Goal: Information Seeking & Learning: Understand process/instructions

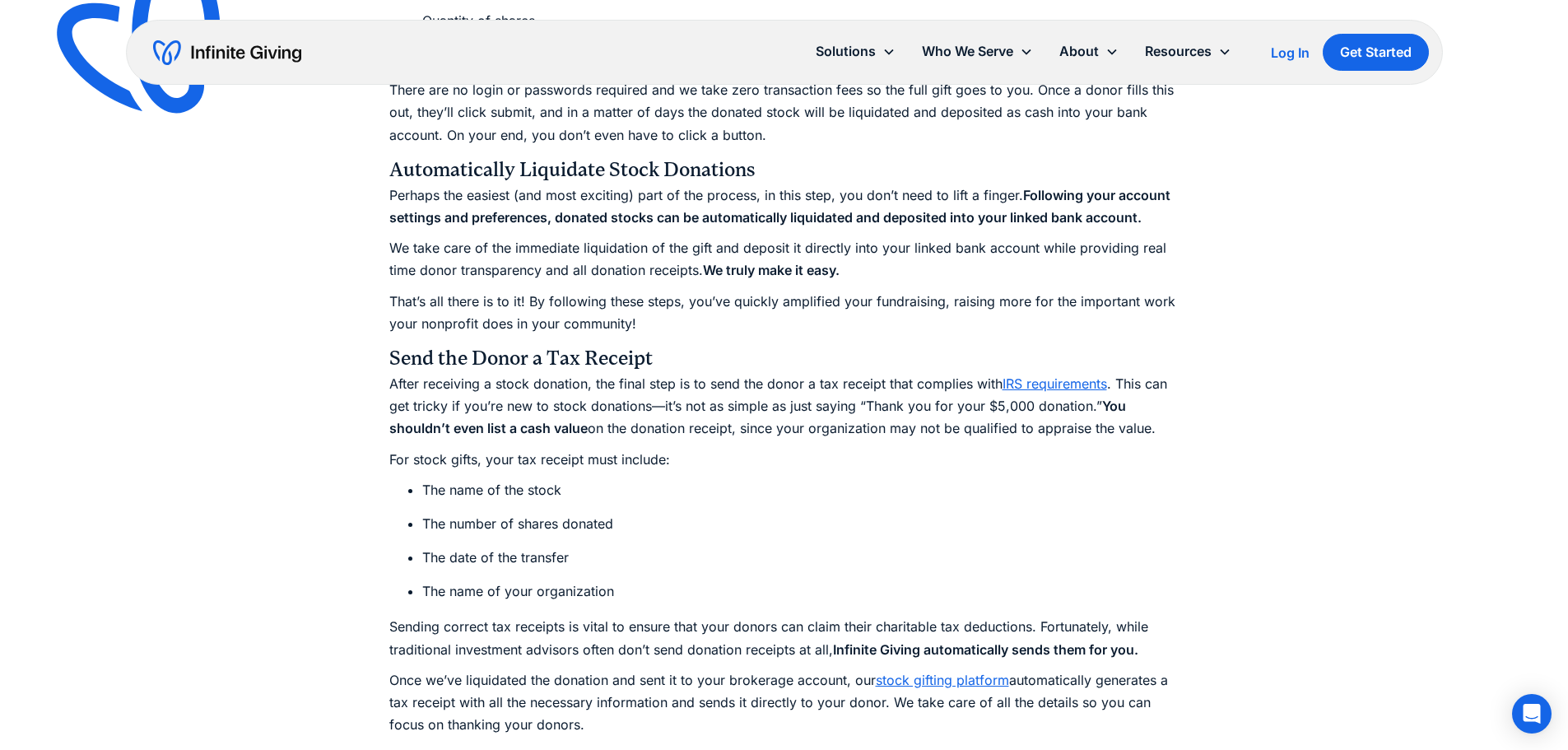
click at [769, 476] on div "Let’s begin with a statistic: Nonprofits receiving stock donations (in addition…" at bounding box center [784, 98] width 791 height 5528
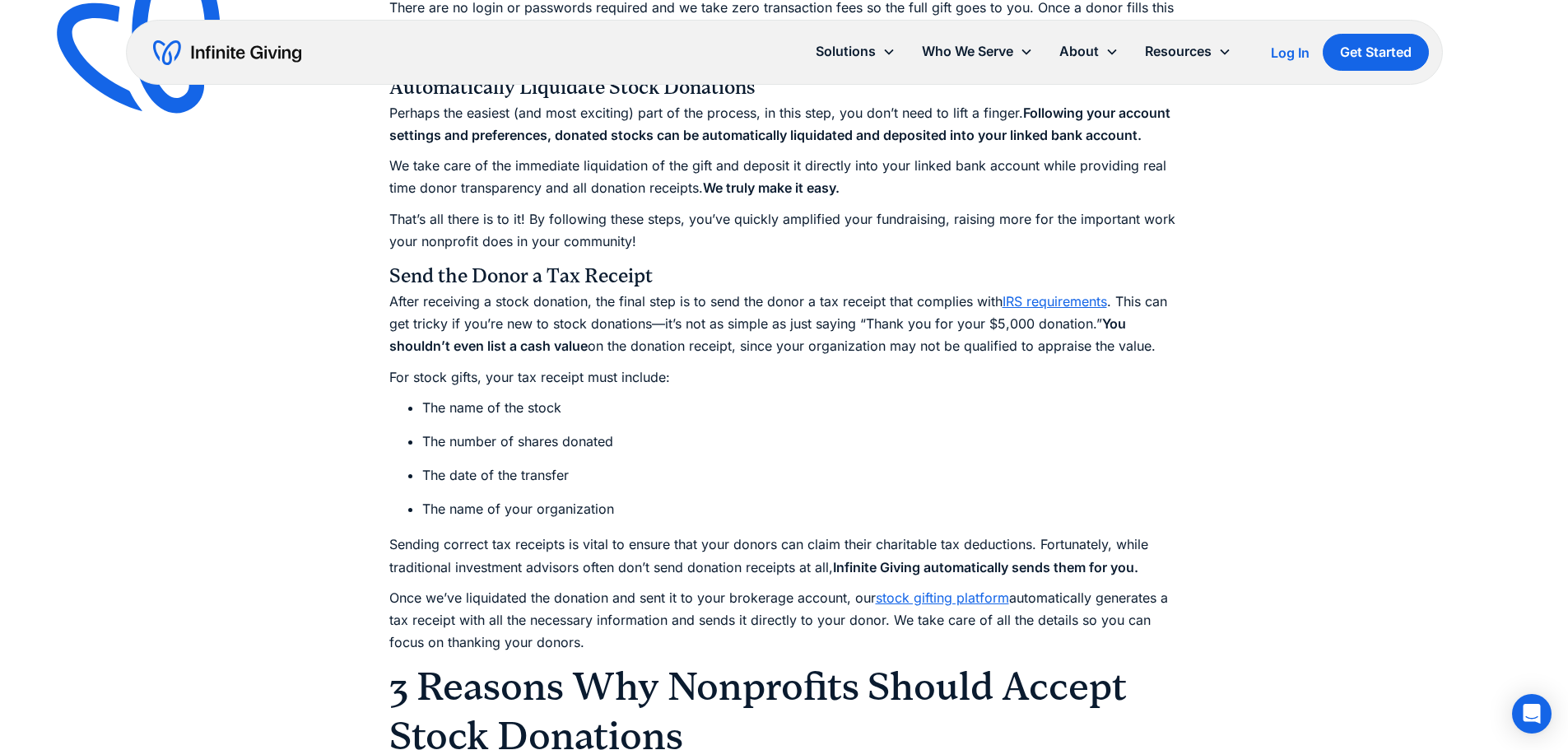
click at [589, 558] on p "Sending correct tax receipts is vital to ensure that your donors can claim thei…" at bounding box center [784, 556] width 791 height 44
click at [551, 534] on p "Sending correct tax receipts is vital to ensure that your donors can claim thei…" at bounding box center [784, 556] width 791 height 44
click at [548, 522] on div "Let’s begin with a statistic: Nonprofits receiving stock donations (in addition…" at bounding box center [784, 16] width 791 height 5528
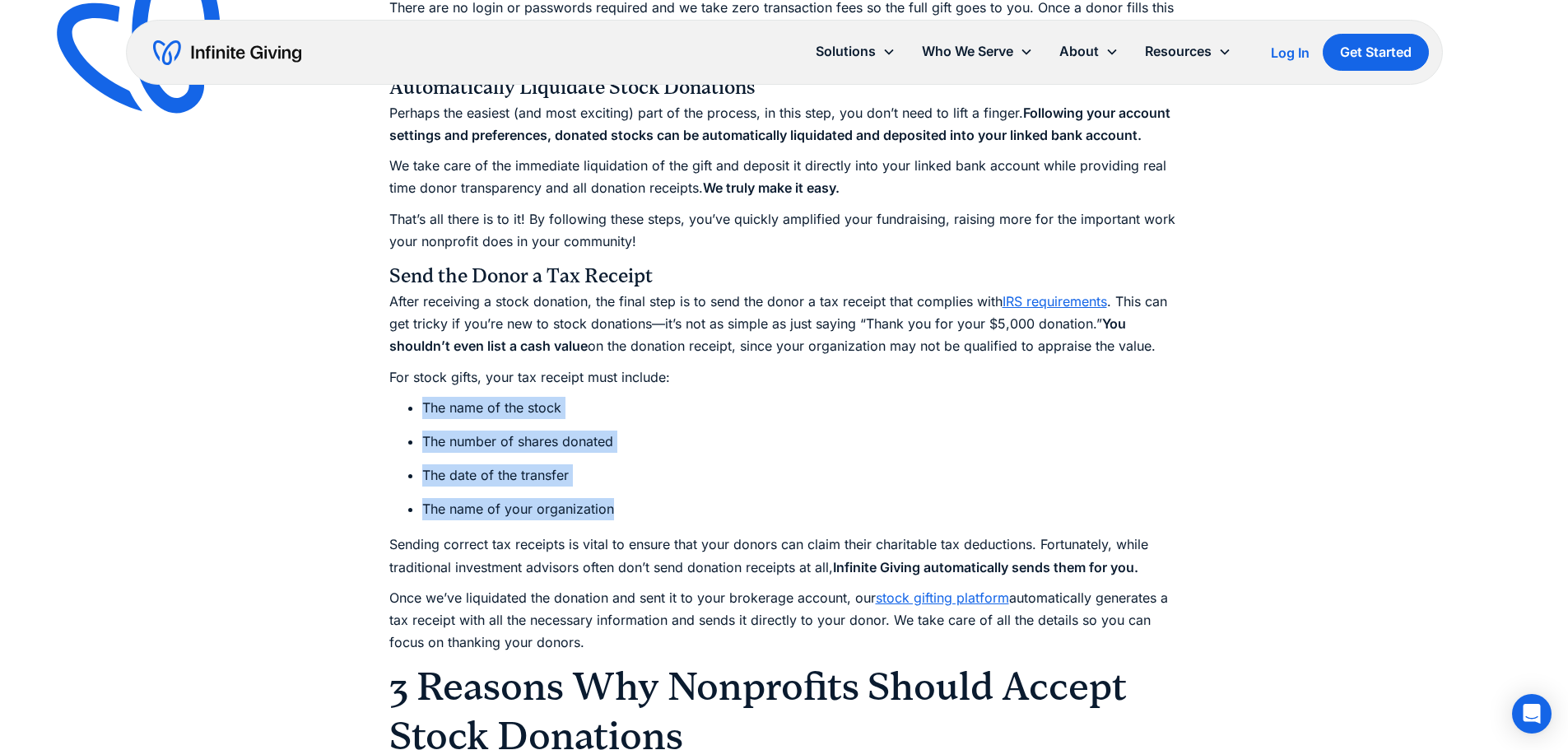
drag, startPoint x: 617, startPoint y: 519, endPoint x: 419, endPoint y: 396, distance: 233.1
click at [419, 397] on ul "The name of the stock The number of shares donated The date of the transfer The…" at bounding box center [784, 459] width 791 height 124
click at [417, 397] on ul "The name of the stock The number of shares donated The date of the transfer The…" at bounding box center [784, 459] width 791 height 124
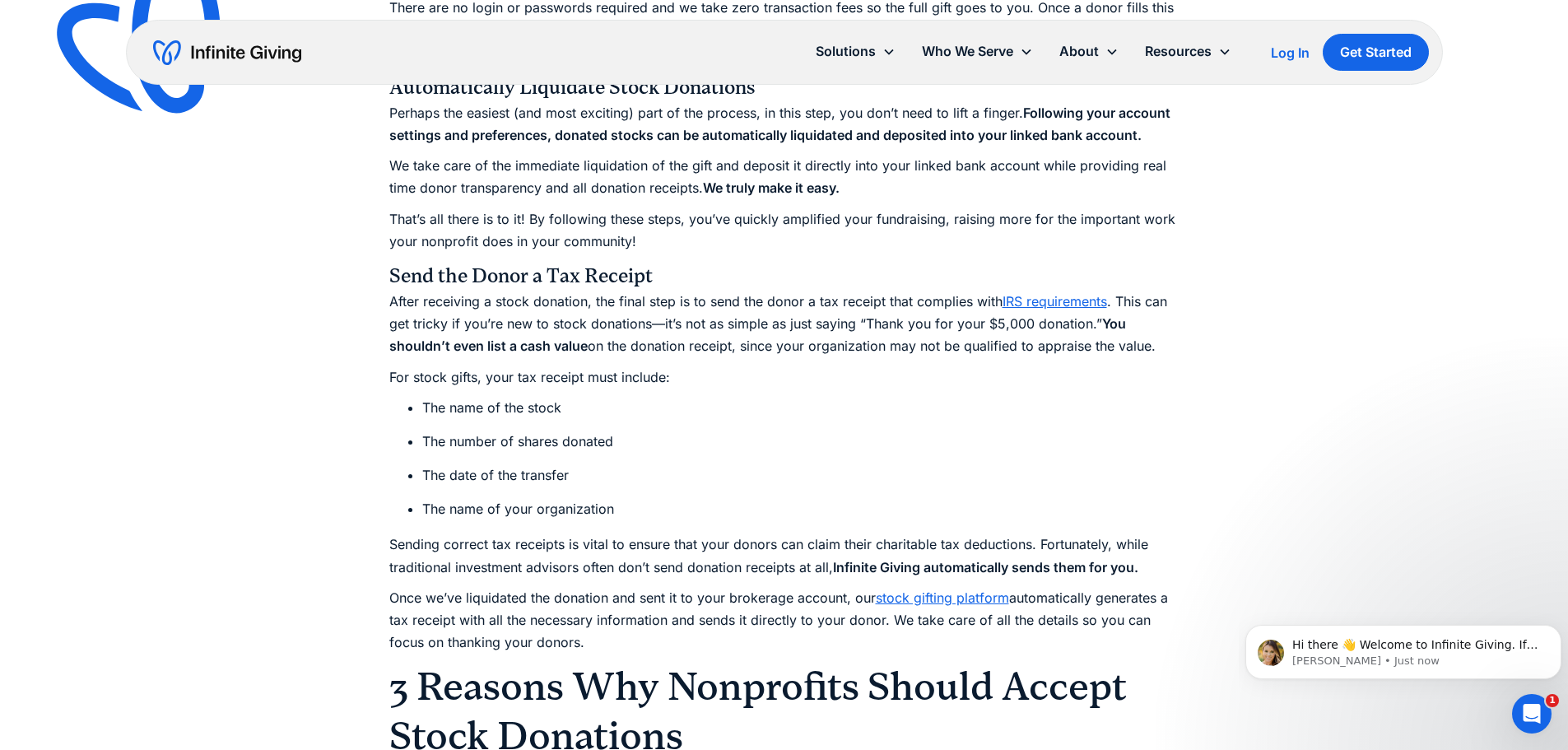
scroll to position [0, 0]
click at [893, 437] on li "The number of shares donated" at bounding box center [801, 441] width 757 height 22
click at [847, 311] on p "After receiving a stock donation, the final step is to send the donor a tax rec…" at bounding box center [784, 324] width 791 height 67
click at [403, 296] on p "After receiving a stock donation, the final step is to send the donor a tax rec…" at bounding box center [784, 324] width 791 height 67
